Goal: Task Accomplishment & Management: Manage account settings

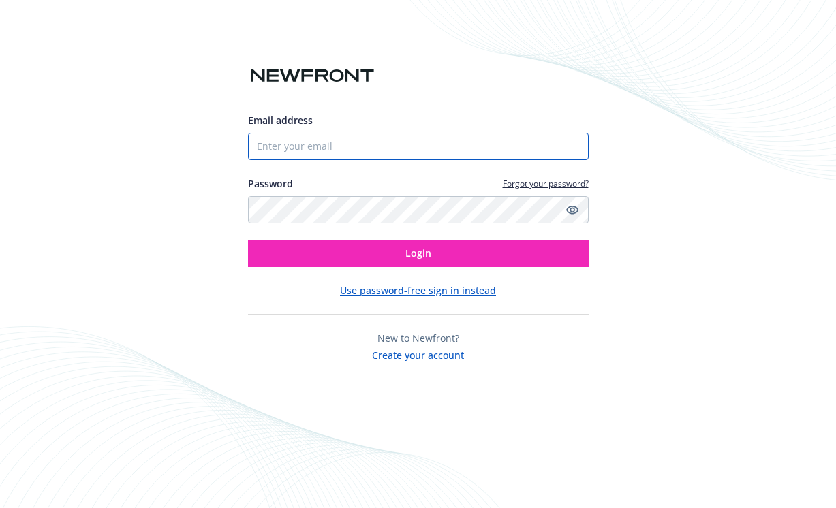
click at [333, 145] on input "Email address" at bounding box center [418, 146] width 341 height 27
type input "[PERSON_NAME][EMAIL_ADDRESS][PERSON_NAME][DOMAIN_NAME]"
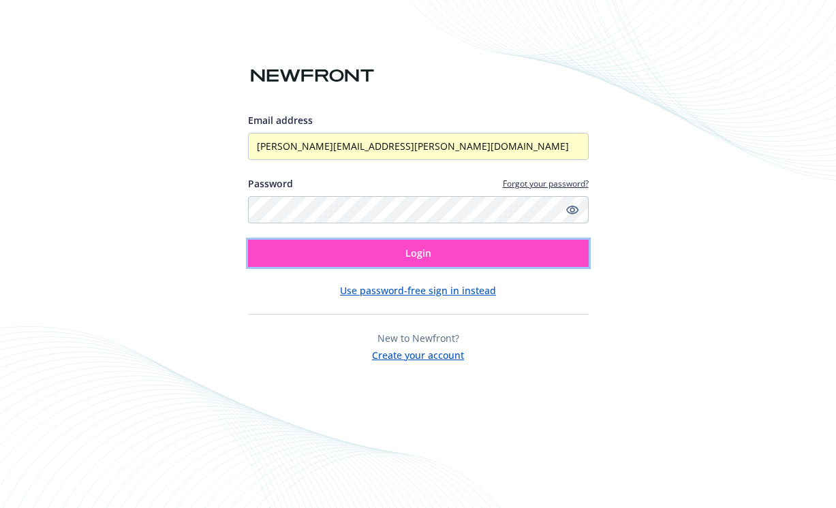
click at [322, 253] on button "Login" at bounding box center [418, 253] width 341 height 27
